Goal: Information Seeking & Learning: Learn about a topic

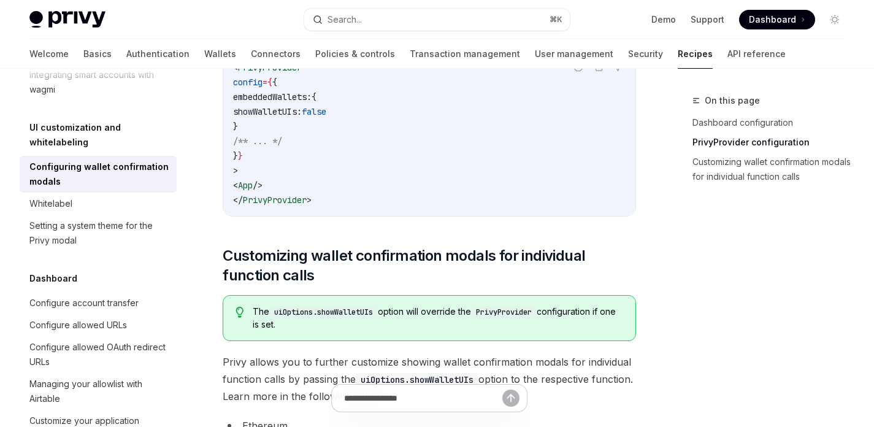
scroll to position [486, 0]
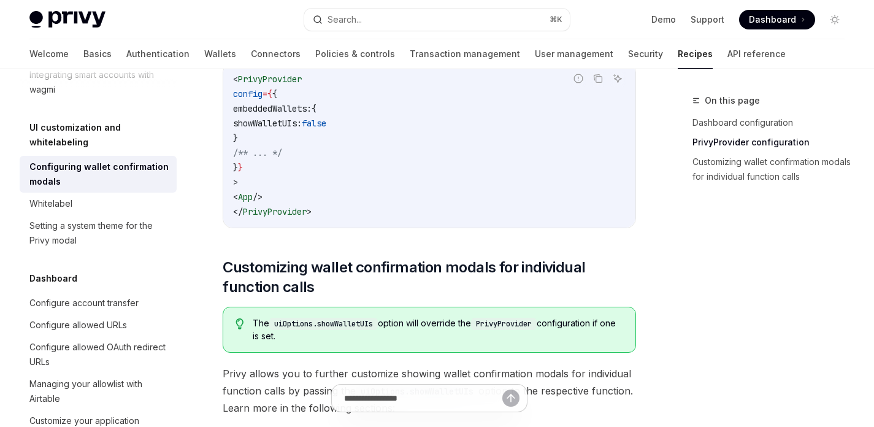
type textarea "*"
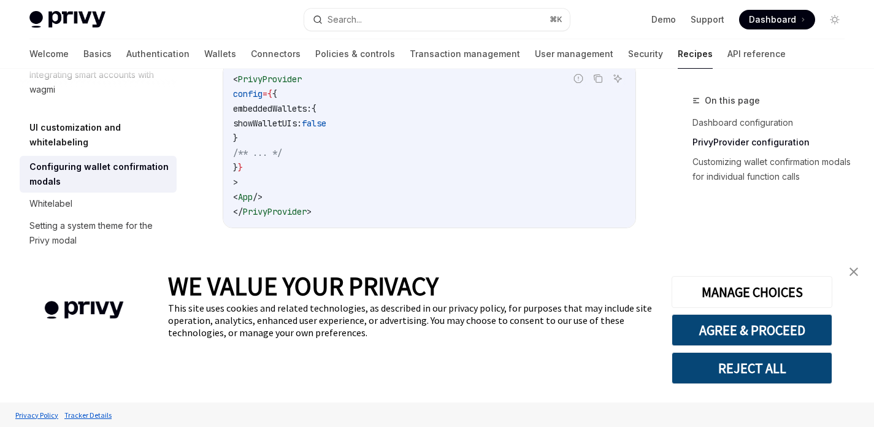
click at [766, 379] on button "REJECT ALL" at bounding box center [751, 368] width 161 height 32
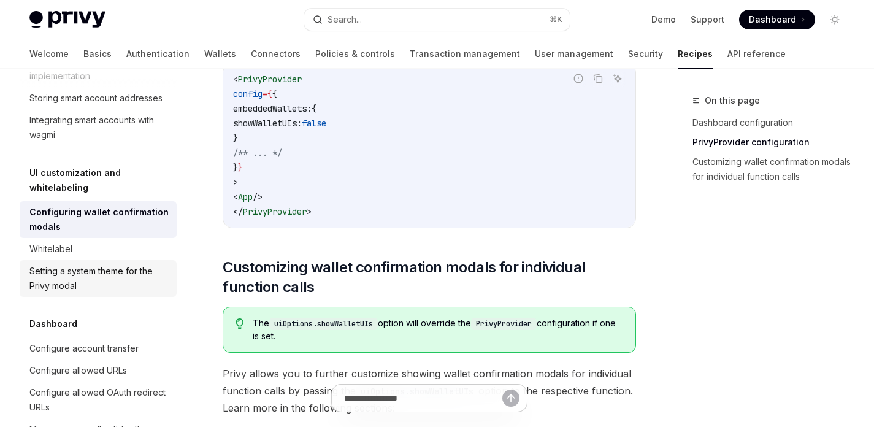
scroll to position [530, 0]
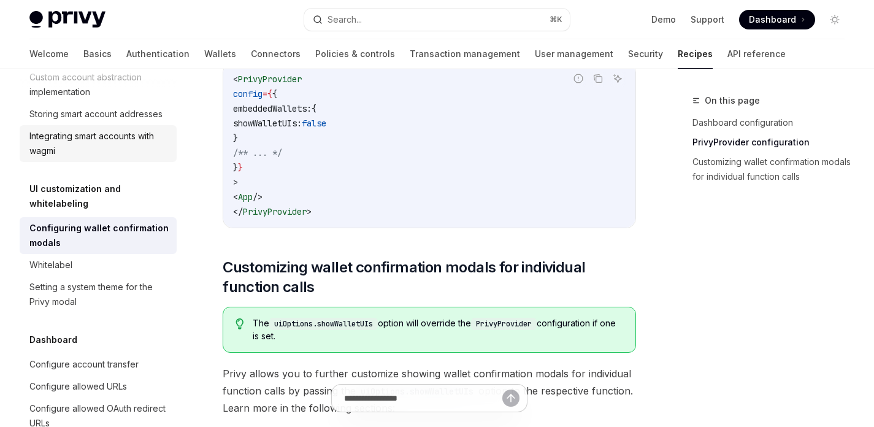
click at [88, 158] on div "Integrating smart accounts with wagmi" at bounding box center [99, 143] width 140 height 29
type textarea "*"
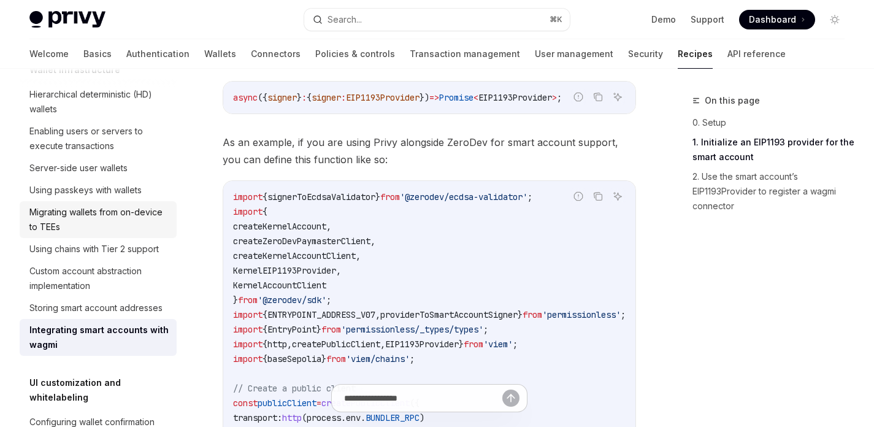
scroll to position [338, 0]
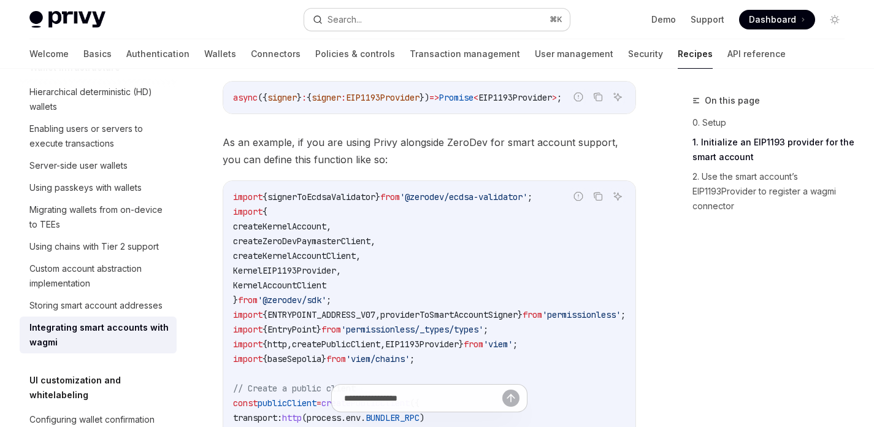
click at [359, 22] on div "Search..." at bounding box center [344, 19] width 34 height 15
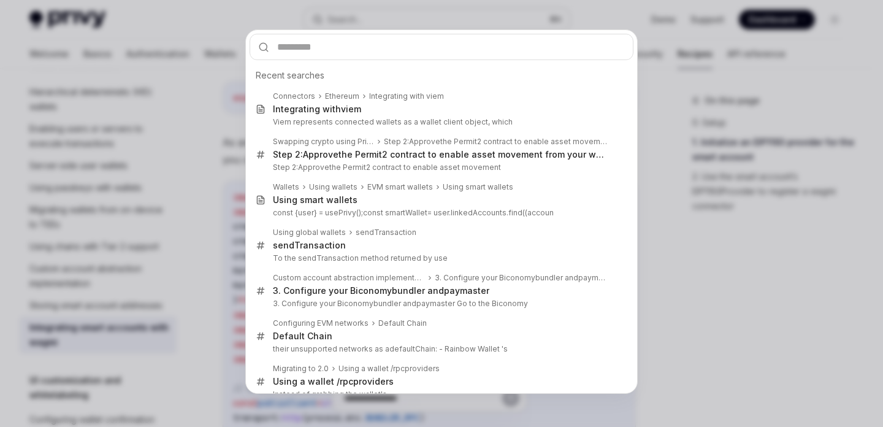
type input "**********"
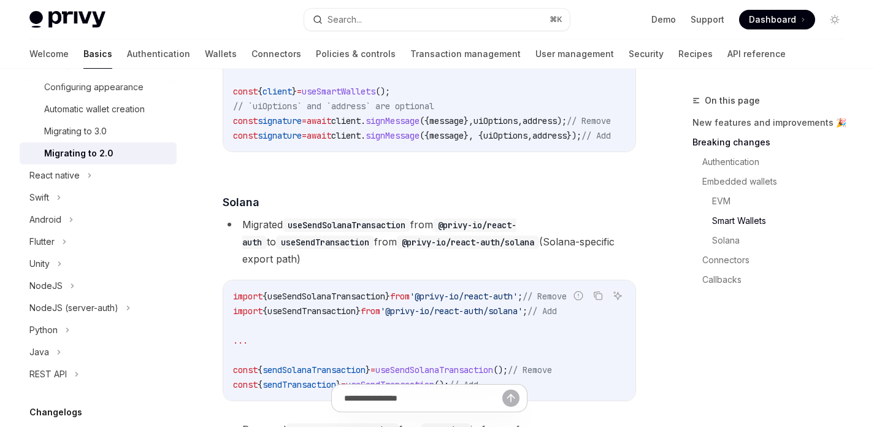
scroll to position [2303, 0]
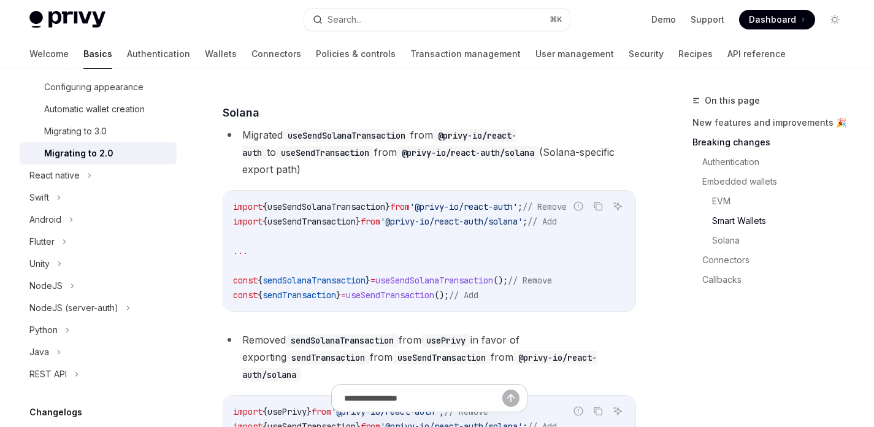
click at [719, 224] on link "Smart Wallets" at bounding box center [783, 221] width 142 height 20
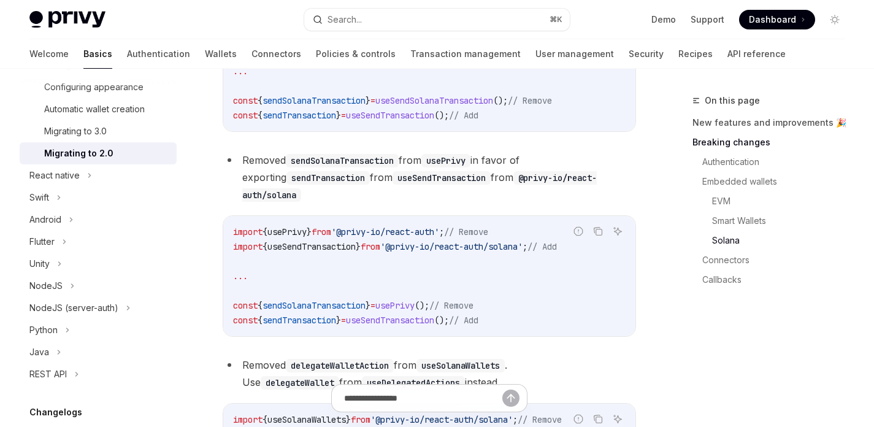
scroll to position [2553, 0]
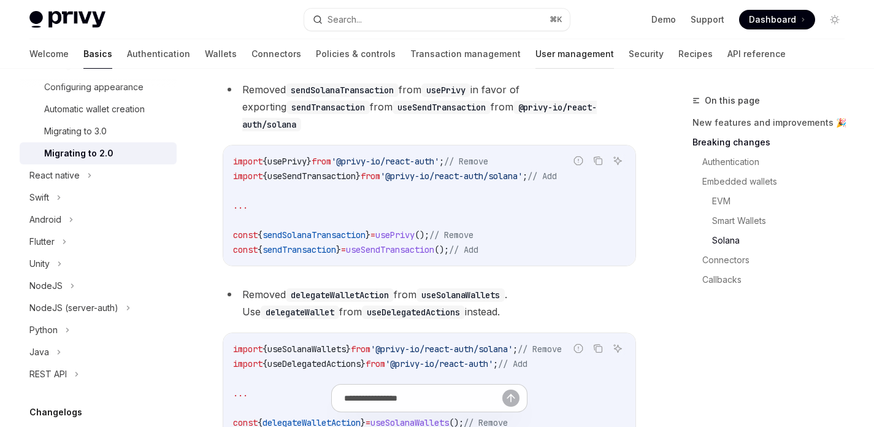
click at [535, 65] on link "User management" at bounding box center [574, 53] width 78 height 29
type textarea "*"
